Goal: Find specific page/section: Find specific page/section

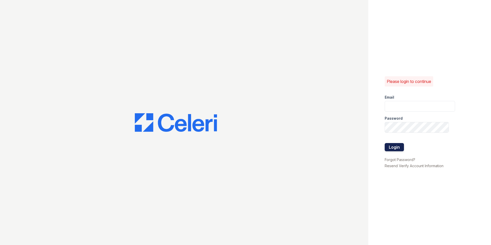
type input "[EMAIL_ADDRESS][DOMAIN_NAME]"
click at [396, 148] on button "Login" at bounding box center [394, 147] width 19 height 8
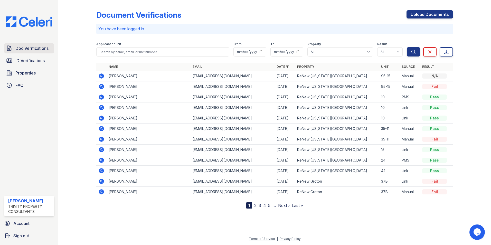
click at [33, 51] on span "Doc Verifications" at bounding box center [31, 48] width 33 height 6
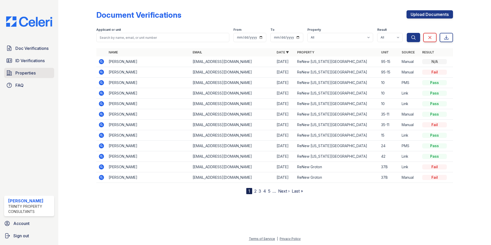
click at [28, 73] on span "Properties" at bounding box center [25, 73] width 20 height 6
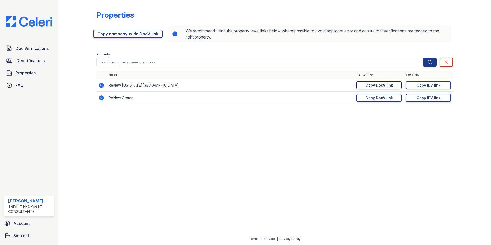
click at [374, 88] on link "Copy DocV link Copy link" at bounding box center [378, 85] width 45 height 8
click at [367, 203] on div at bounding box center [275, 177] width 416 height 118
